Goal: Transaction & Acquisition: Subscribe to service/newsletter

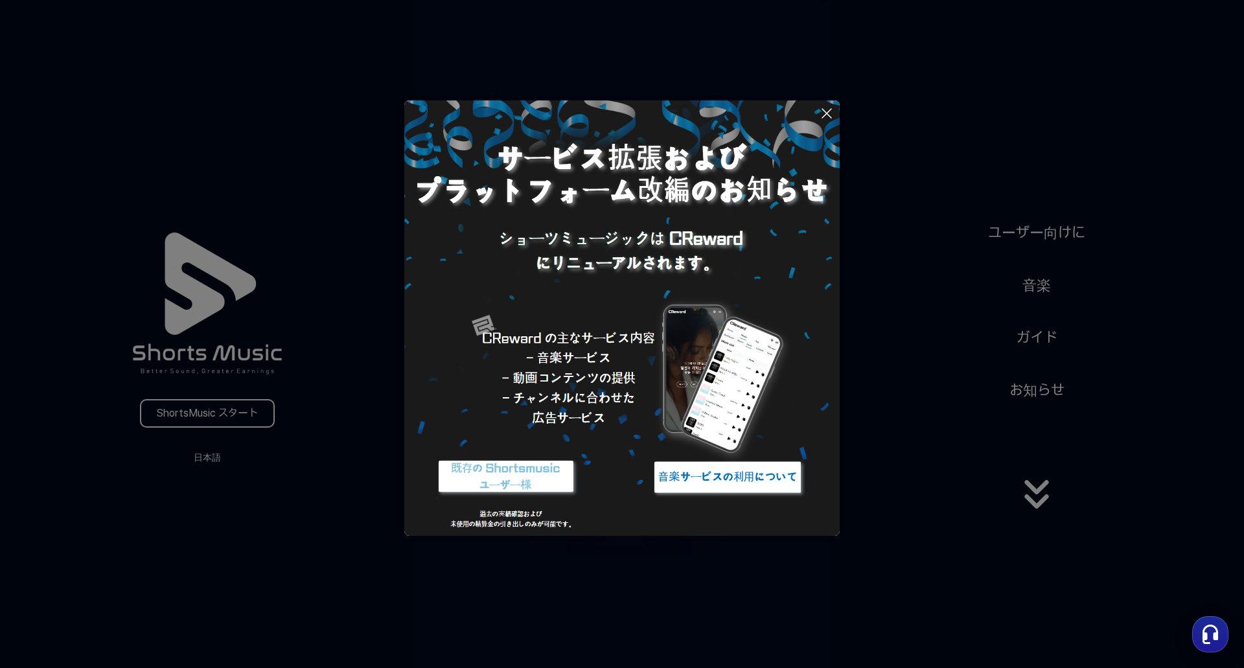
click at [526, 483] on img at bounding box center [506, 477] width 162 height 49
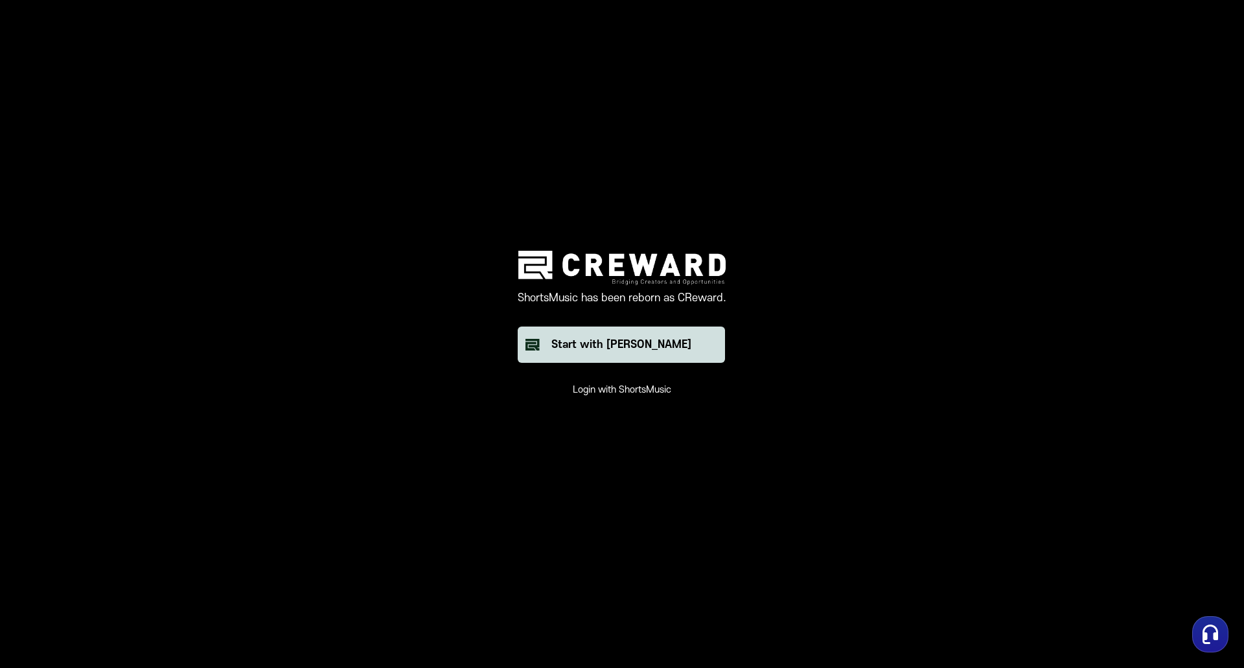
click at [640, 346] on div "Start with Creward" at bounding box center [621, 345] width 140 height 16
click at [607, 393] on button "Login with ShortsMusic" at bounding box center [622, 390] width 99 height 13
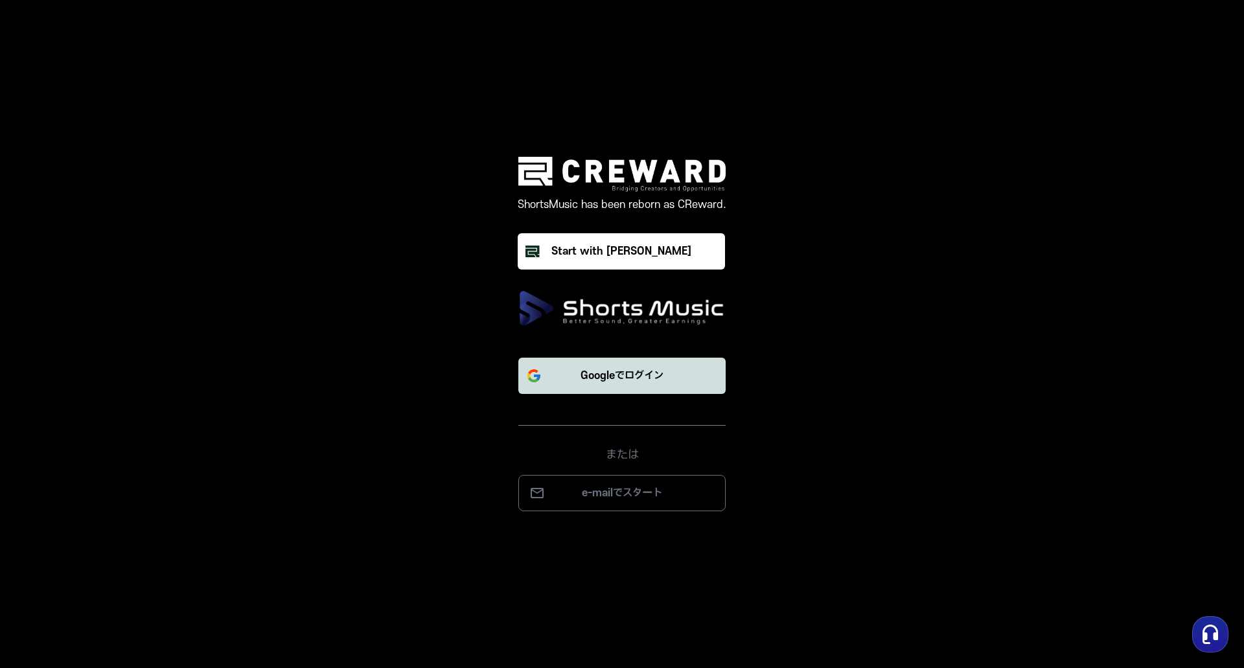
click at [650, 384] on button "Googleでログイン" at bounding box center [621, 376] width 207 height 36
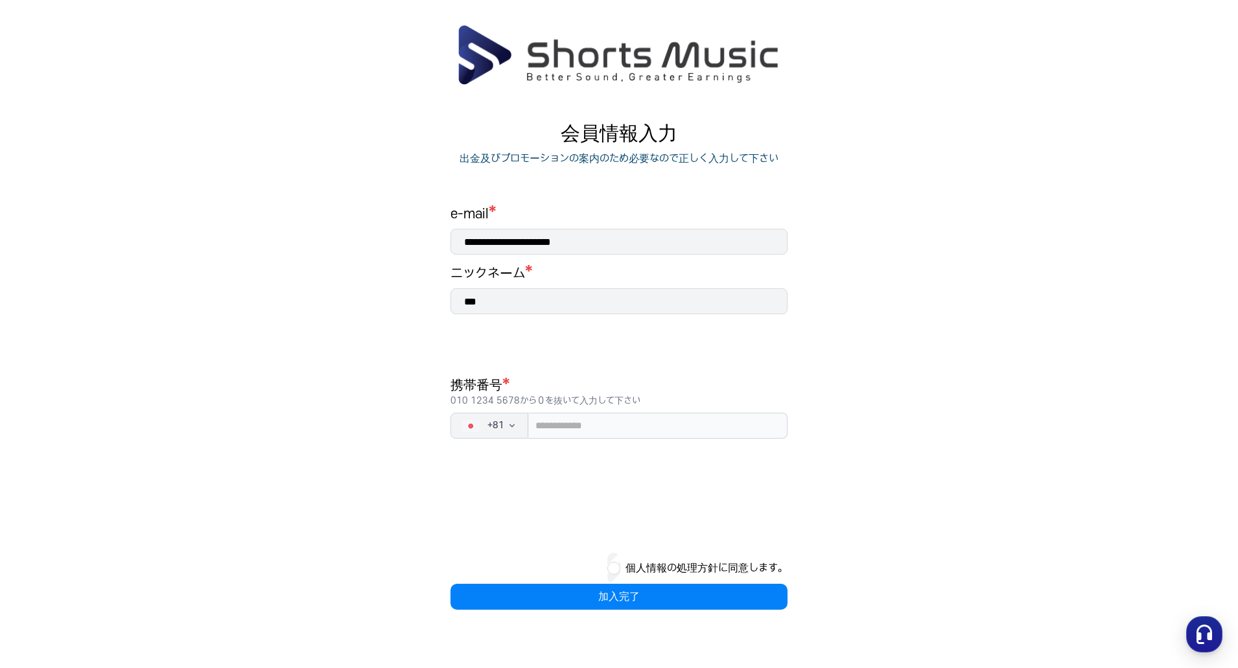
scroll to position [52, 0]
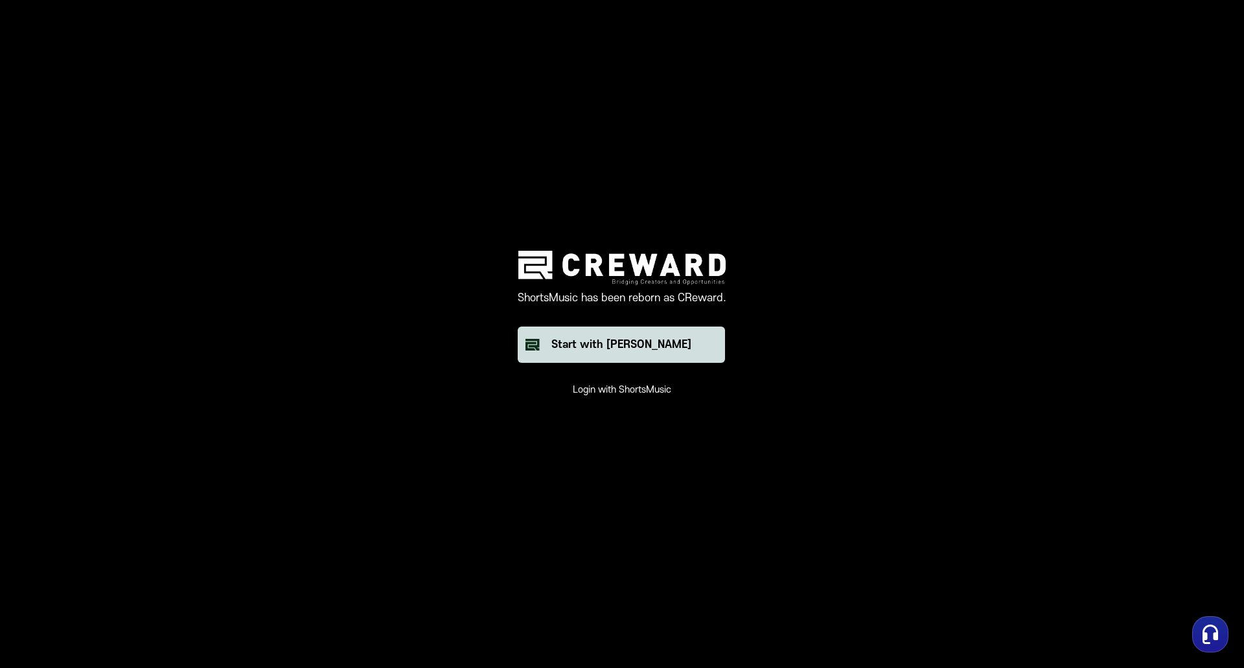
click at [642, 337] on div "Start with [PERSON_NAME]" at bounding box center [621, 345] width 140 height 16
